Goal: Obtain resource: Obtain resource

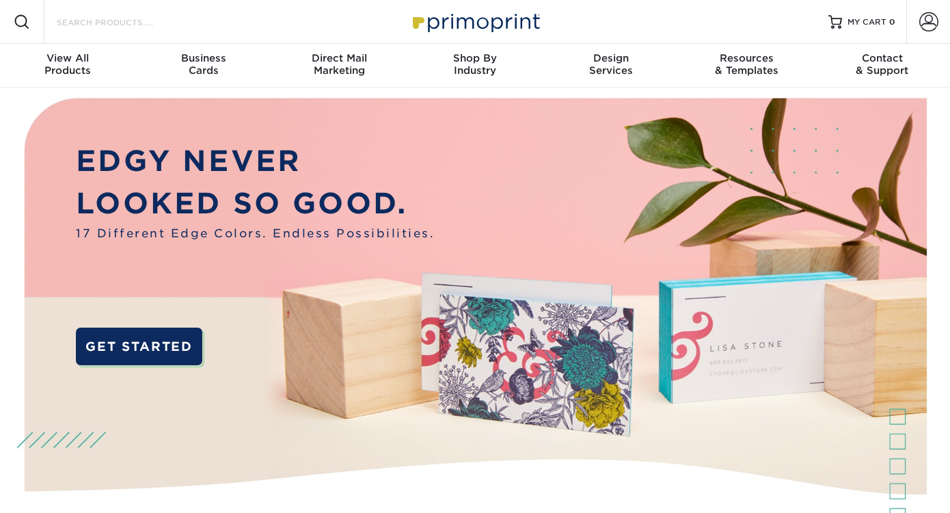
click at [106, 21] on input "Search Products" at bounding box center [121, 22] width 133 height 16
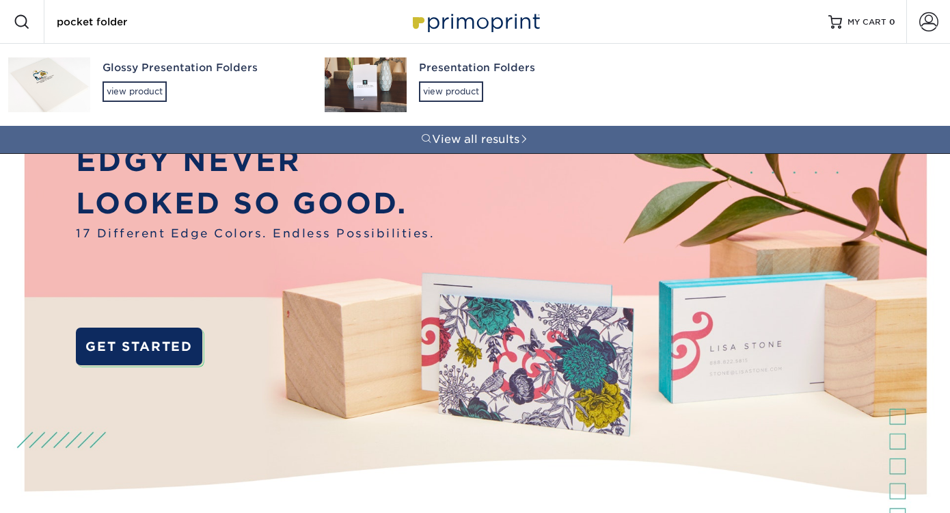
type input "pocket folder"
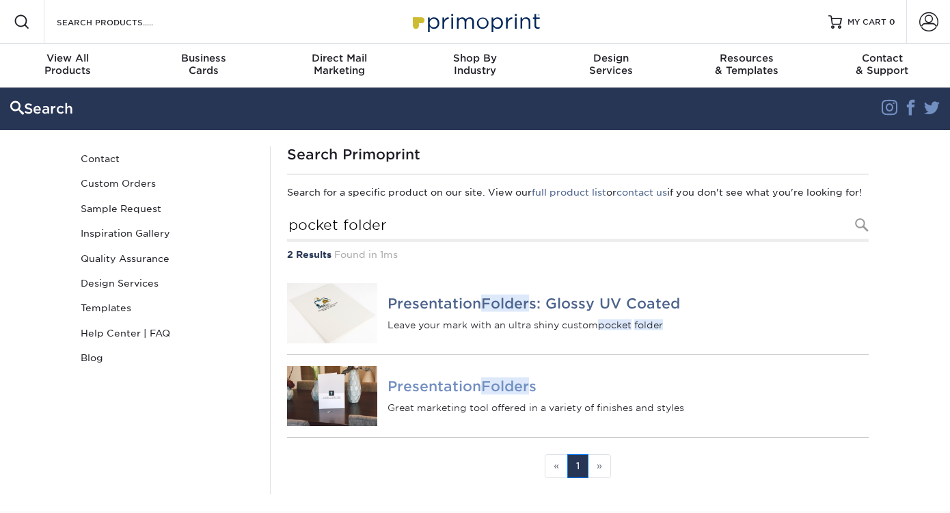
click at [437, 395] on h4 "Presentation Folder s" at bounding box center [628, 386] width 481 height 16
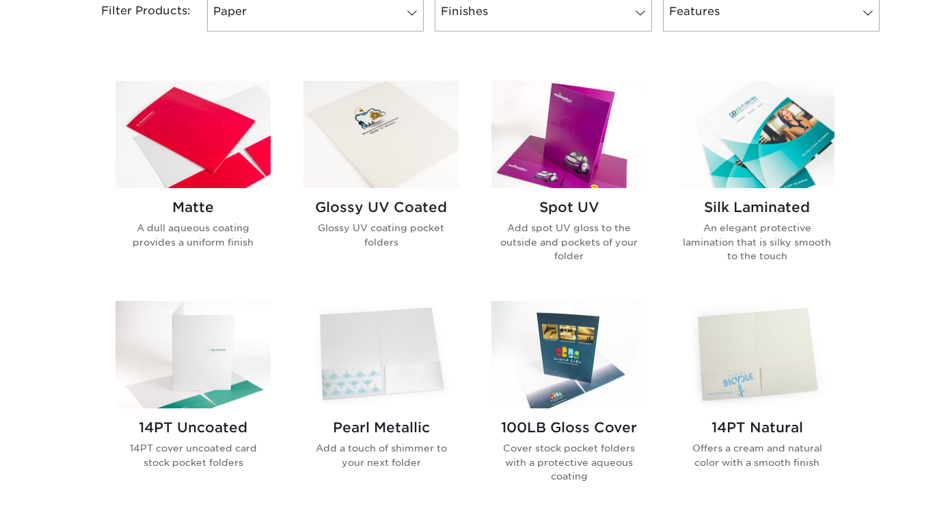
scroll to position [613, 0]
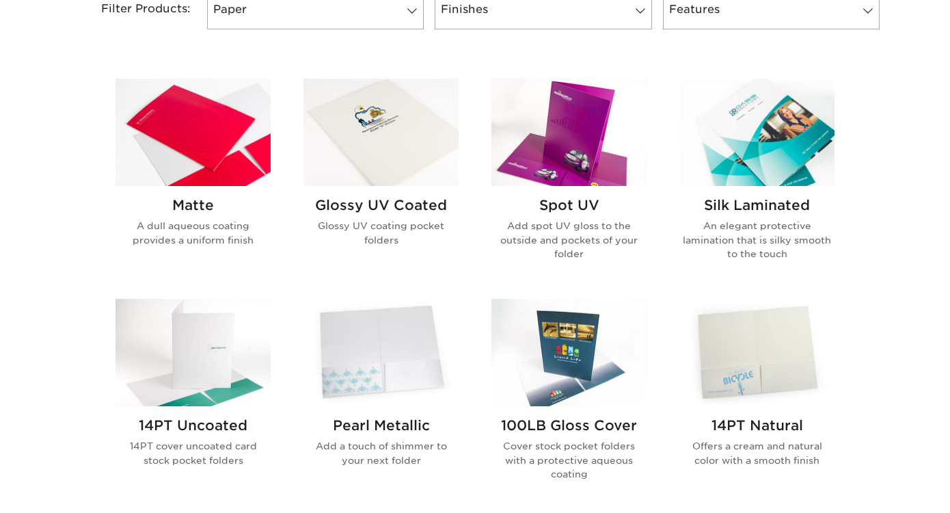
click at [580, 119] on img at bounding box center [569, 132] width 155 height 107
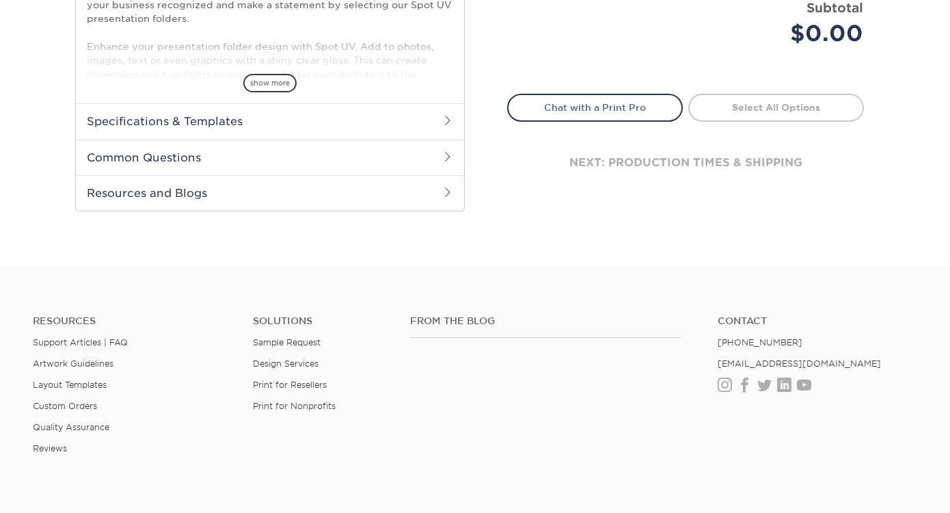
scroll to position [552, 0]
click at [150, 118] on h2 "Specifications & Templates" at bounding box center [270, 121] width 388 height 36
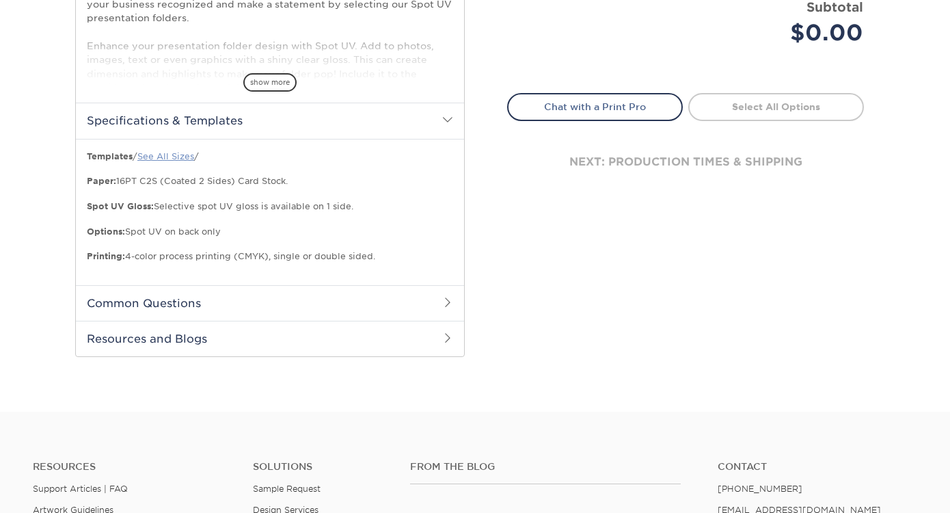
click at [172, 152] on link "See All Sizes" at bounding box center [165, 156] width 57 height 10
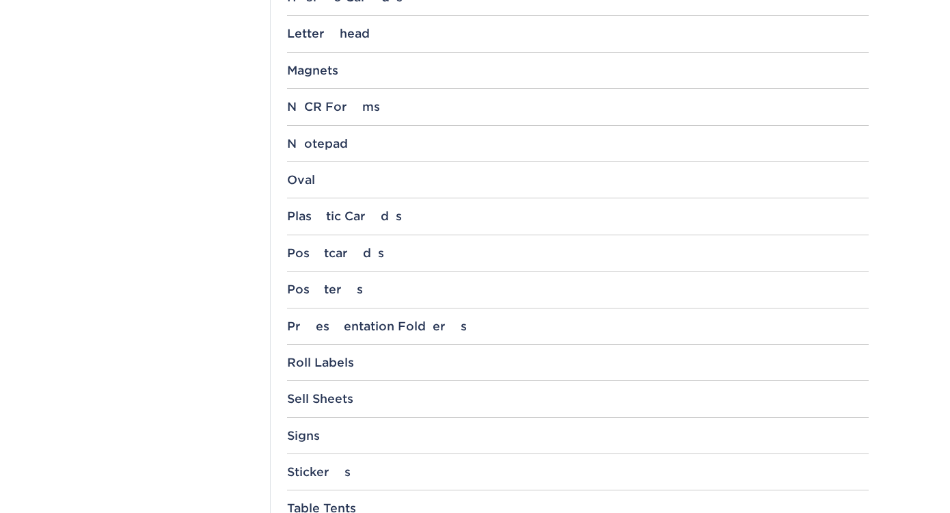
scroll to position [1246, 0]
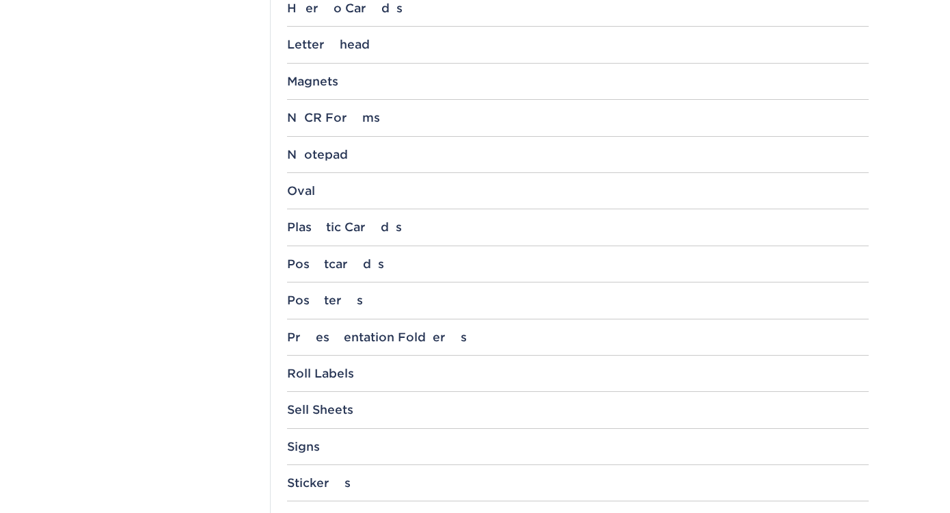
drag, startPoint x: 292, startPoint y: 336, endPoint x: 273, endPoint y: 335, distance: 19.2
click at [292, 336] on div "Presentation Folders" at bounding box center [578, 337] width 582 height 14
click at [310, 398] on link "9" x 12"" at bounding box center [316, 401] width 36 height 11
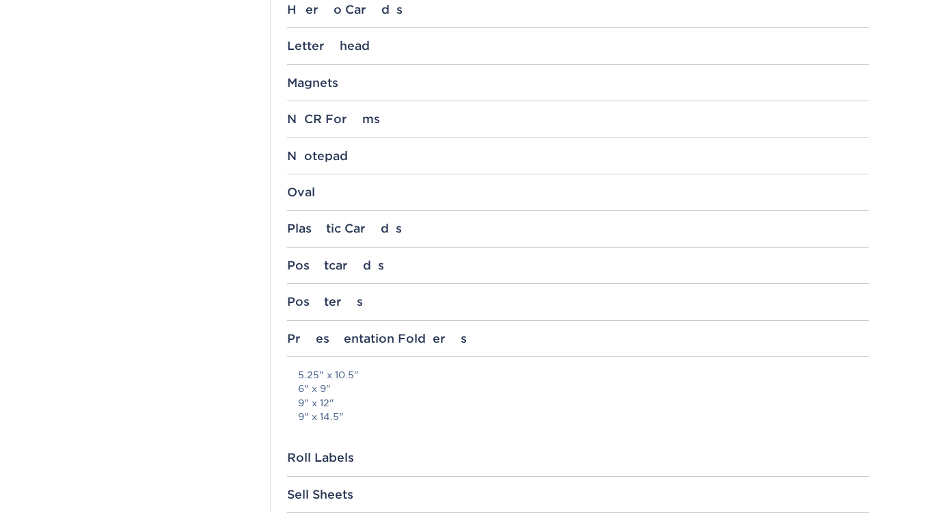
scroll to position [1245, 0]
